Goal: Task Accomplishment & Management: Manage account settings

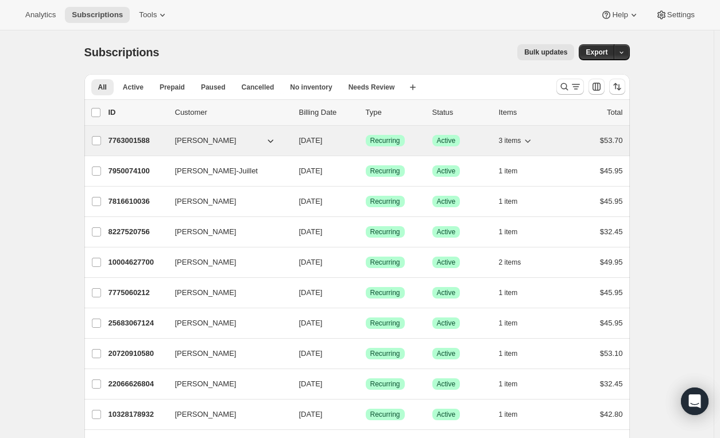
click at [529, 142] on icon "button" at bounding box center [527, 140] width 11 height 11
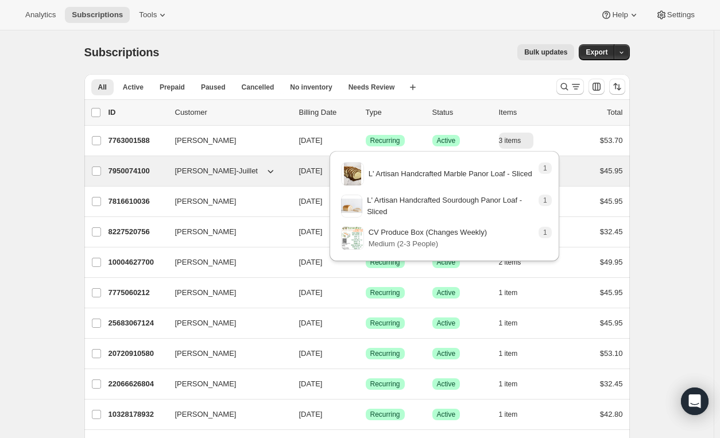
click at [576, 173] on div "$45.95" at bounding box center [593, 170] width 57 height 11
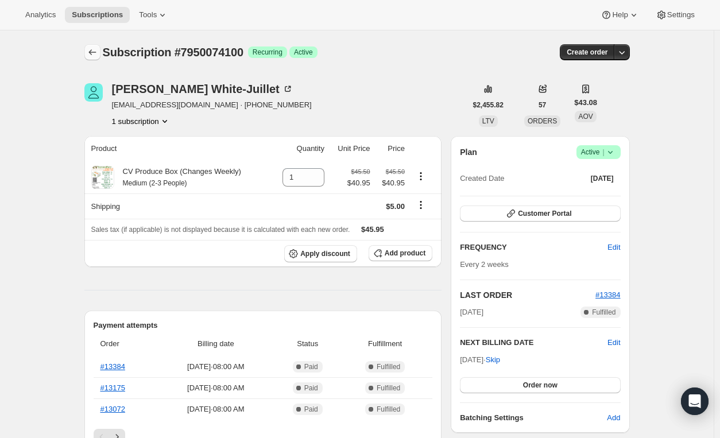
click at [95, 50] on icon "Subscriptions" at bounding box center [92, 51] width 11 height 11
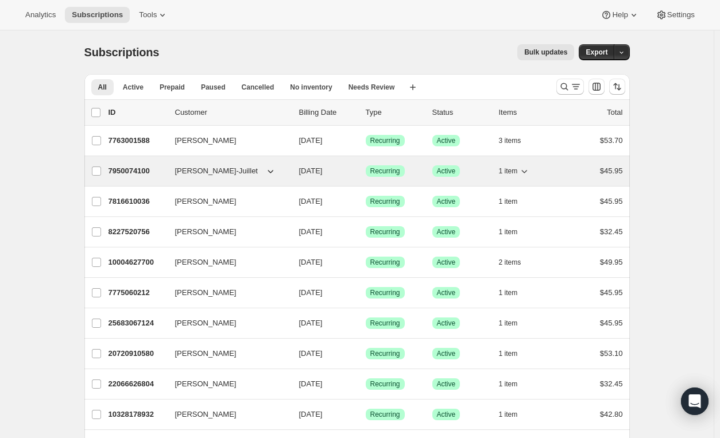
click at [527, 169] on icon "button" at bounding box center [523, 170] width 11 height 11
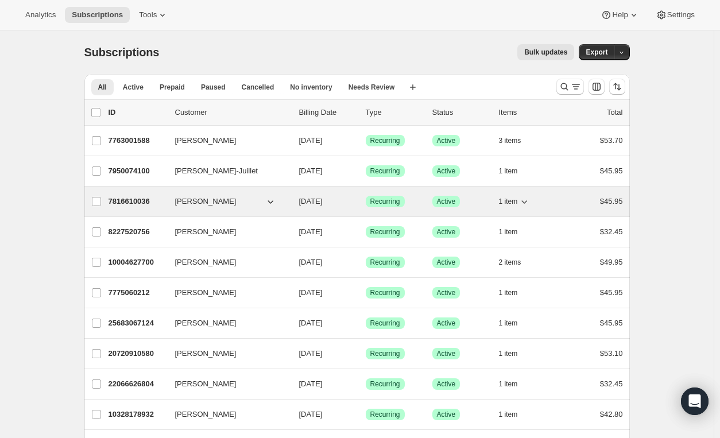
click at [523, 199] on icon "button" at bounding box center [523, 201] width 11 height 11
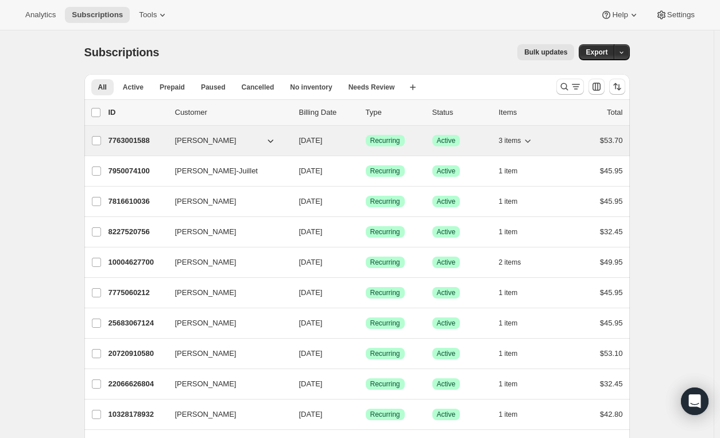
click at [525, 139] on icon "button" at bounding box center [527, 140] width 11 height 11
click at [529, 138] on icon "button" at bounding box center [527, 140] width 11 height 11
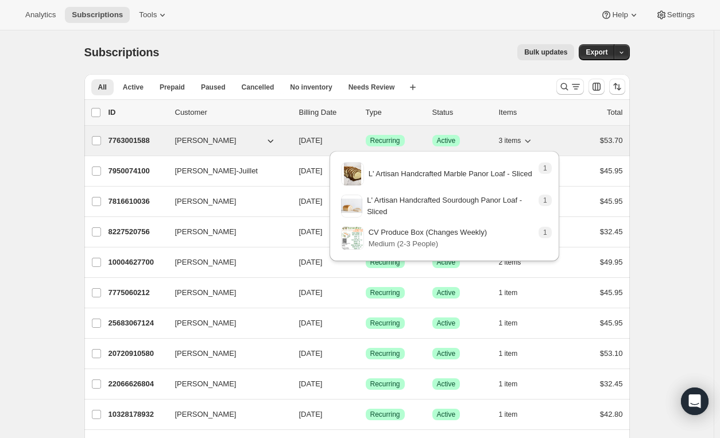
click at [529, 138] on icon "button" at bounding box center [527, 140] width 11 height 11
